Goal: Connect with others: Establish contact or relationships with other users

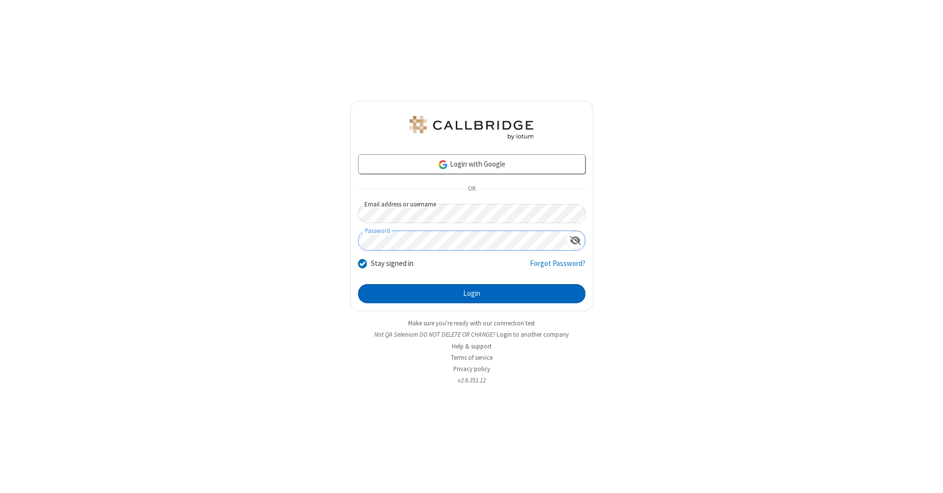
click at [472, 294] on button "Login" at bounding box center [471, 294] width 227 height 20
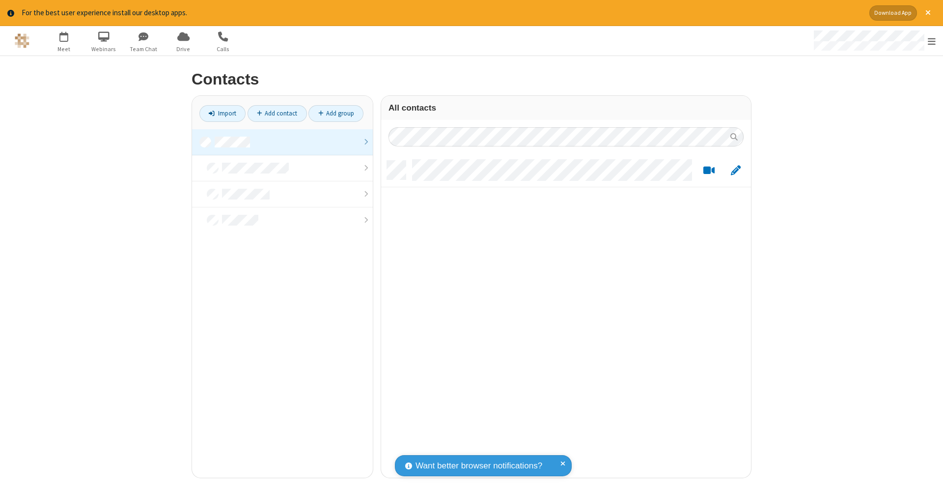
scroll to position [8, 8]
click at [282, 141] on link at bounding box center [282, 142] width 181 height 26
click at [277, 113] on link "Add contact" at bounding box center [277, 113] width 59 height 17
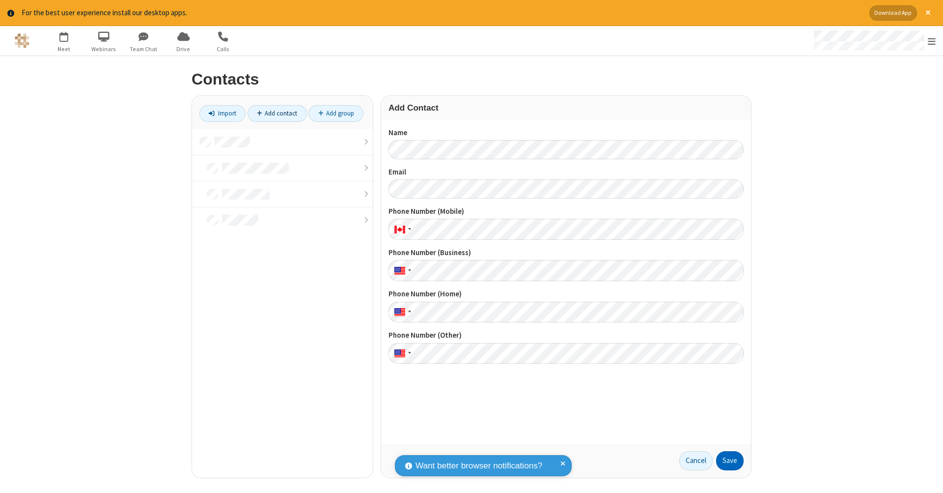
click at [730, 460] on button "Save" at bounding box center [730, 461] width 28 height 20
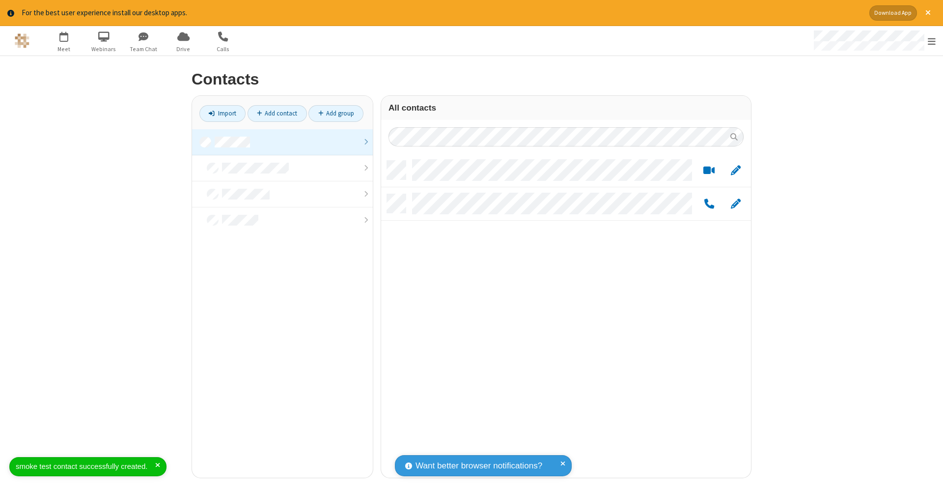
scroll to position [317, 363]
